Goal: Register for event/course

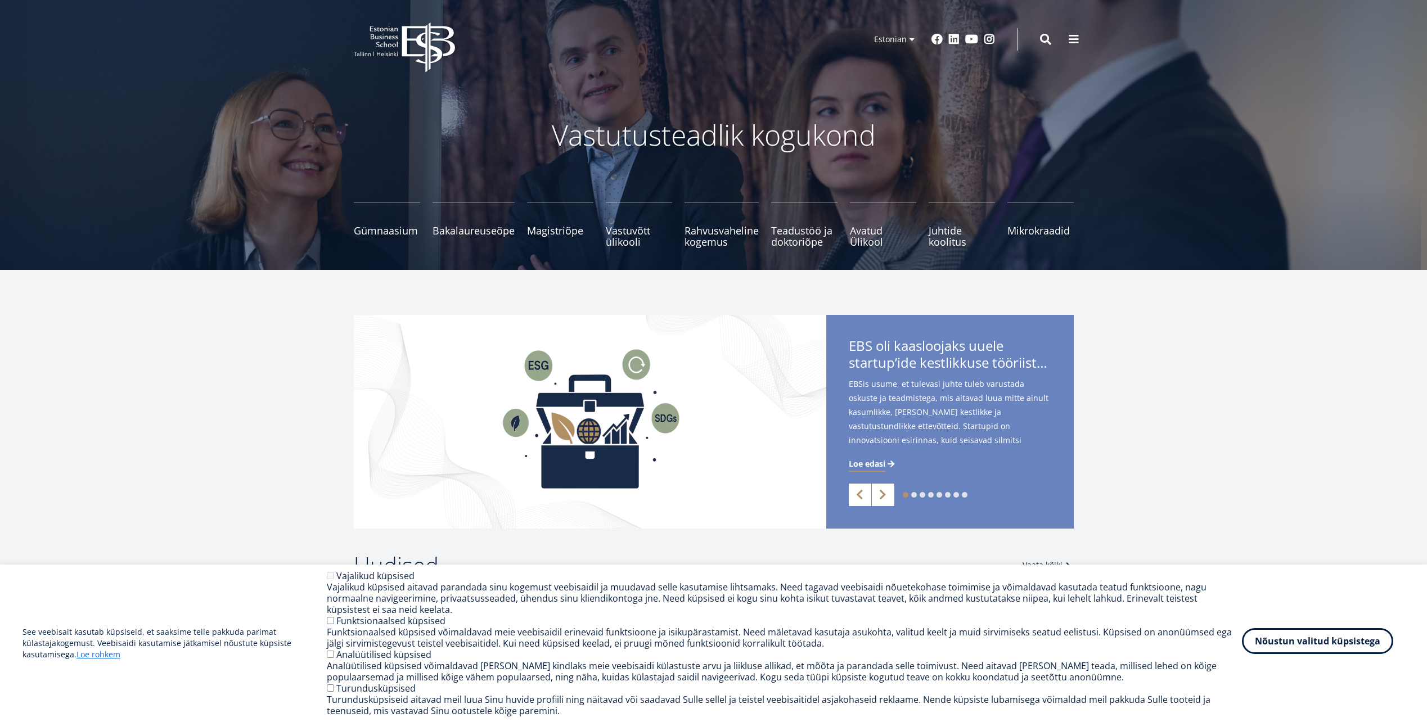
click at [1288, 636] on button "Nõustun valitud küpsistega" at bounding box center [1317, 641] width 151 height 26
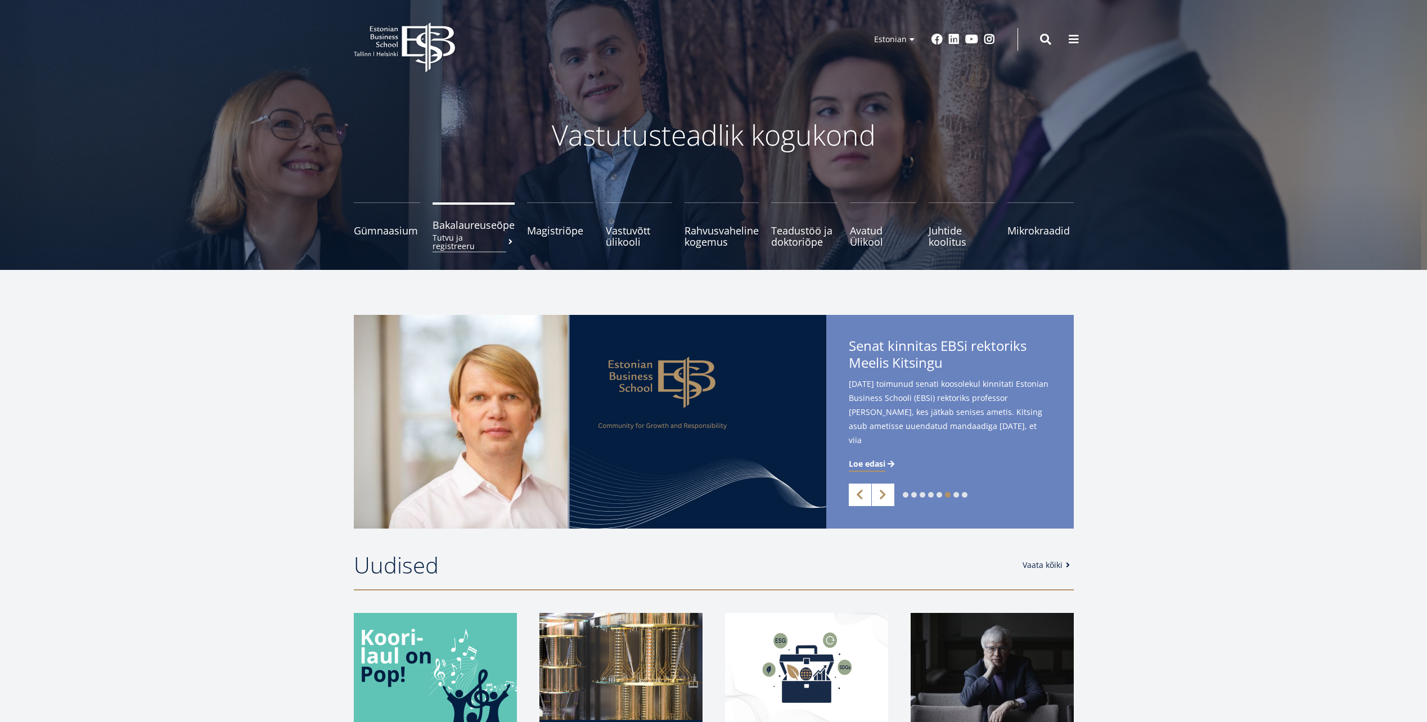
click at [446, 233] on small "Tutvu ja registreeru" at bounding box center [473, 241] width 82 height 17
click at [641, 227] on span "Vastuvõtt ülikooli [PERSON_NAME] lähemalt" at bounding box center [639, 230] width 66 height 22
